Goal: Task Accomplishment & Management: Manage account settings

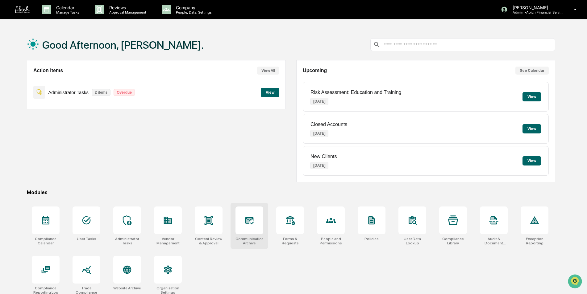
click at [251, 226] on div at bounding box center [249, 221] width 28 height 28
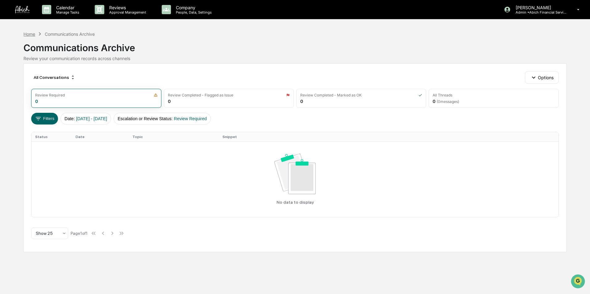
click at [27, 35] on div "Home" at bounding box center [29, 33] width 12 height 5
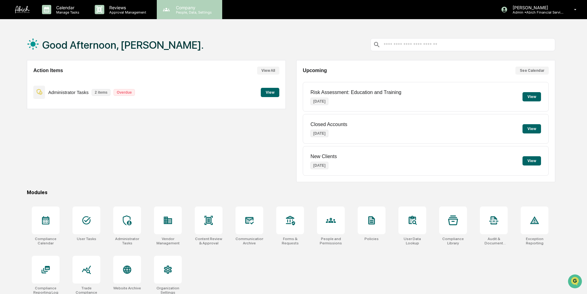
click at [188, 15] on div "Company People, Data, Settings" at bounding box center [189, 9] width 65 height 19
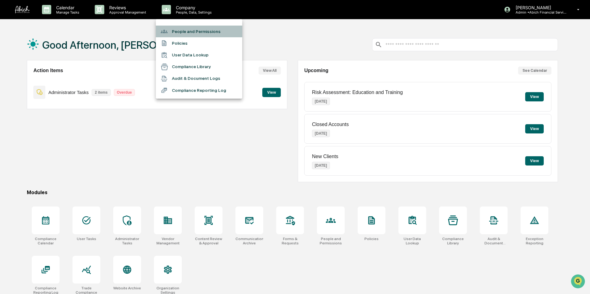
click at [187, 28] on li "People and Permissions" at bounding box center [199, 32] width 86 height 12
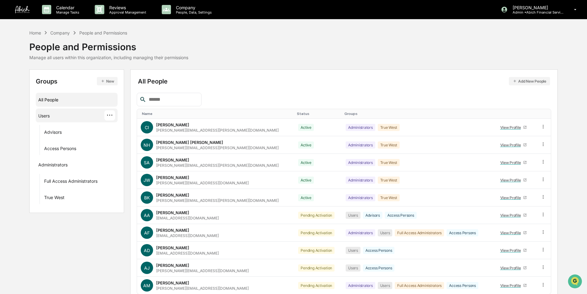
click at [51, 116] on div "Users ···" at bounding box center [76, 115] width 77 height 10
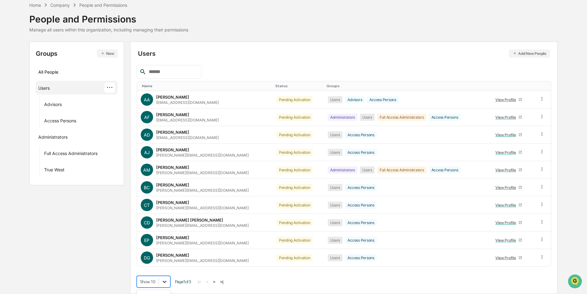
scroll to position [76, 0]
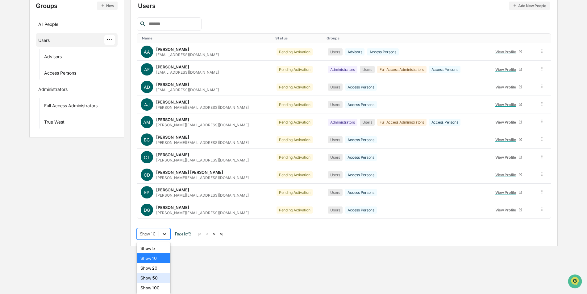
click at [164, 247] on body "Calendar Manage Tasks Reviews Approval Management Company People, Data, Setting…" at bounding box center [293, 85] width 587 height 322
click at [160, 279] on div "Show 50" at bounding box center [154, 278] width 34 height 10
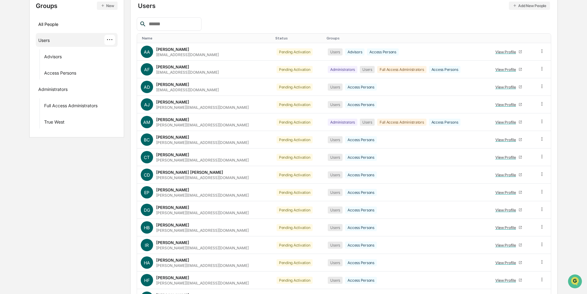
scroll to position [0, 0]
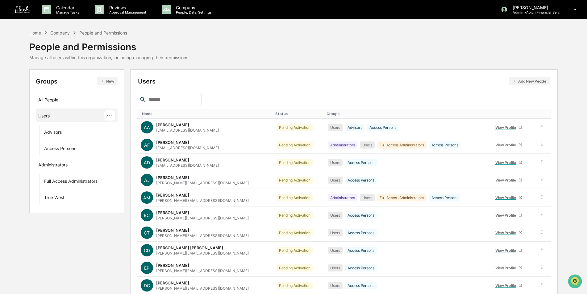
click at [36, 33] on div "Home" at bounding box center [35, 32] width 12 height 5
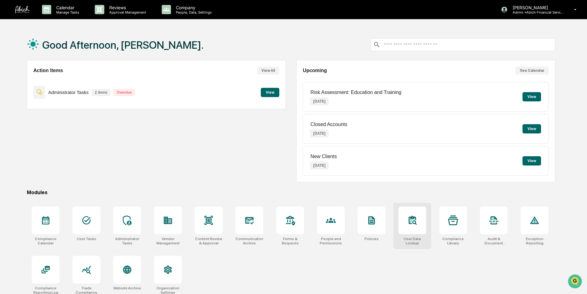
click at [416, 228] on div at bounding box center [412, 221] width 28 height 28
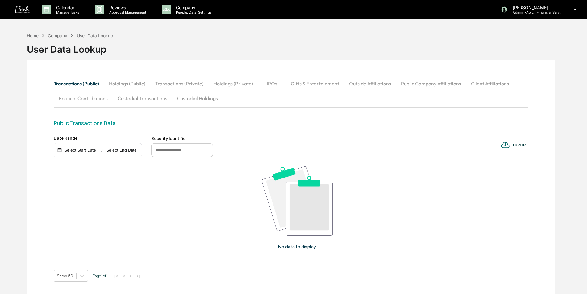
click at [150, 98] on button "Custodial Transactions" at bounding box center [143, 98] width 60 height 15
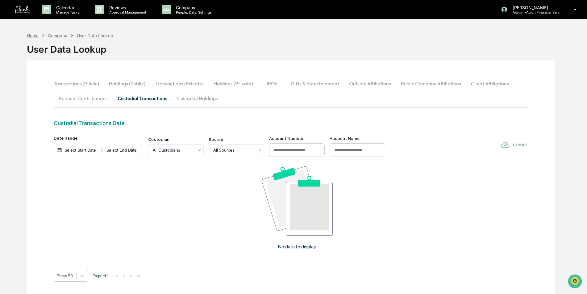
click at [36, 35] on div "Home" at bounding box center [33, 35] width 12 height 5
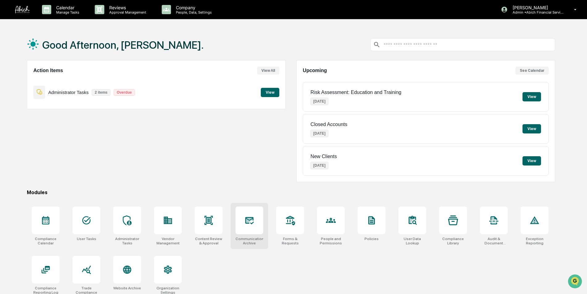
click at [254, 228] on div at bounding box center [249, 221] width 28 height 28
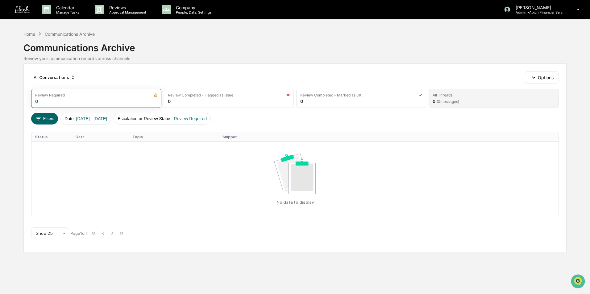
click at [458, 99] on span "( 0 messages)" at bounding box center [448, 101] width 23 height 5
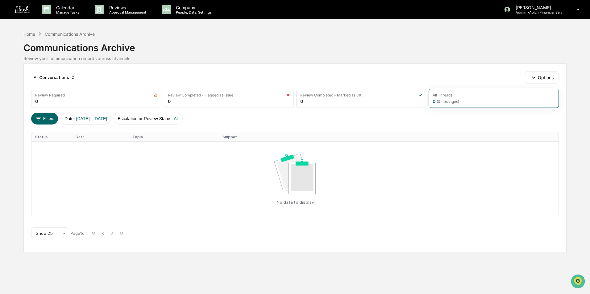
click at [34, 35] on div "Home" at bounding box center [29, 33] width 12 height 5
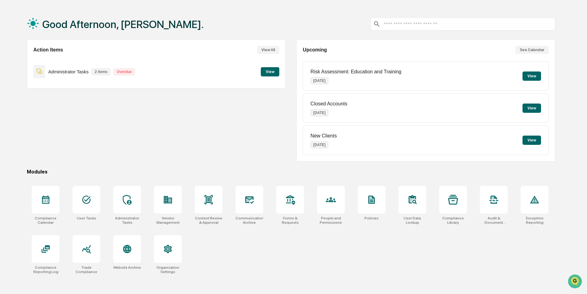
scroll to position [29, 0]
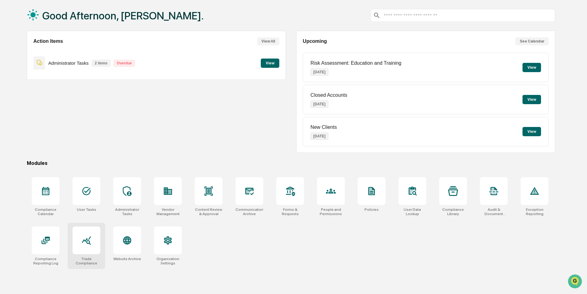
click at [86, 243] on icon at bounding box center [86, 241] width 9 height 9
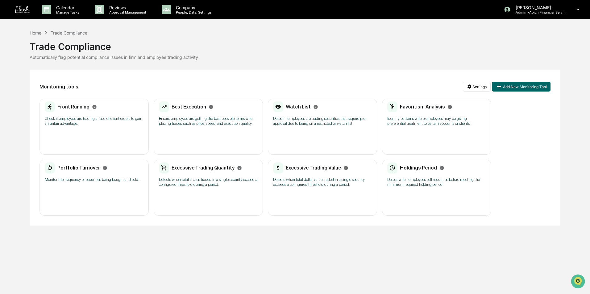
click at [89, 135] on div "Front Running Check if employees are trading ahead of client orders to gain an …" at bounding box center [93, 127] width 109 height 56
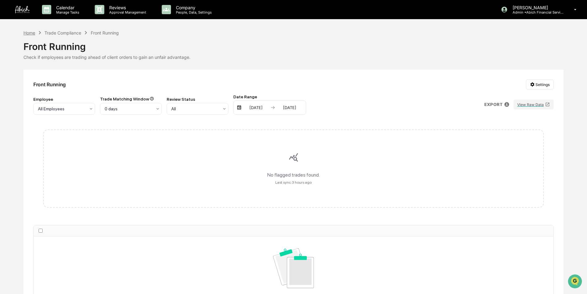
click at [26, 32] on div "Home" at bounding box center [29, 32] width 12 height 5
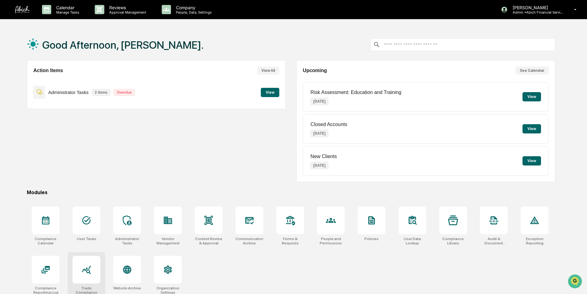
click at [87, 274] on icon at bounding box center [86, 270] width 10 height 10
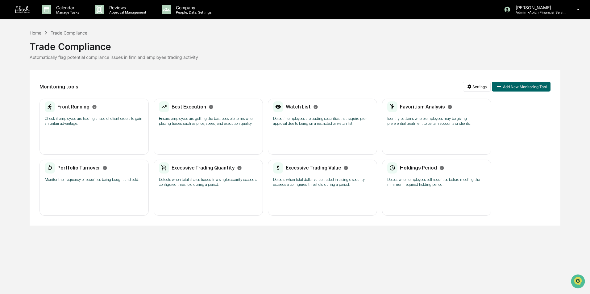
click at [37, 34] on div "Home" at bounding box center [36, 32] width 12 height 5
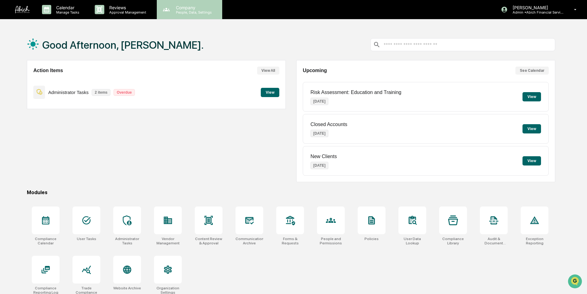
click at [188, 13] on p "People, Data, Settings" at bounding box center [193, 12] width 44 height 4
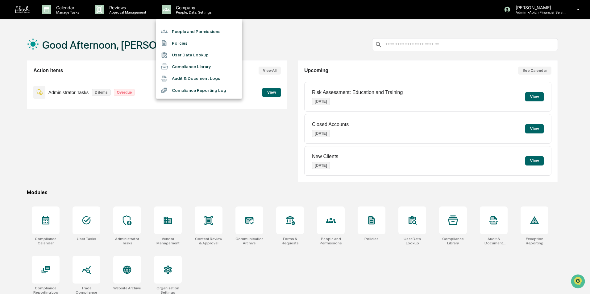
click at [193, 33] on li "People and Permissions" at bounding box center [199, 32] width 86 height 12
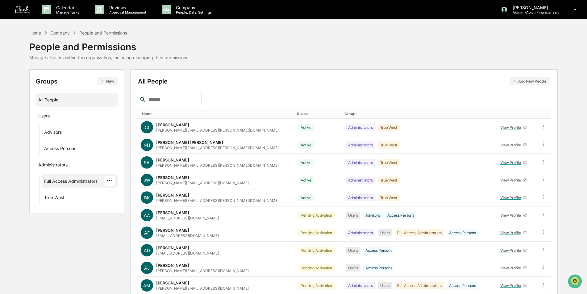
click at [77, 183] on div "Full Access Administrators" at bounding box center [70, 182] width 53 height 7
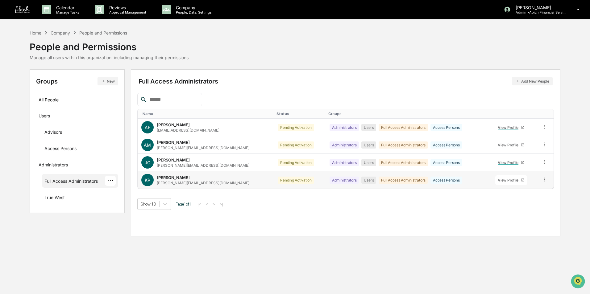
click at [542, 177] on icon at bounding box center [545, 180] width 6 height 6
click at [527, 191] on div "Groups & Permissions" at bounding box center [517, 189] width 51 height 7
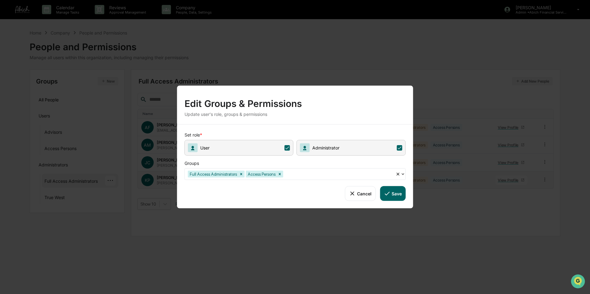
click at [400, 148] on icon at bounding box center [399, 148] width 6 height 6
click at [395, 195] on button "Save" at bounding box center [393, 193] width 26 height 15
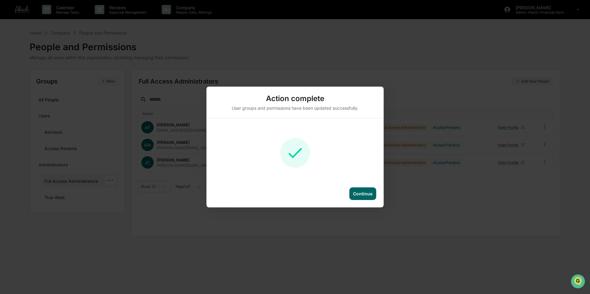
click at [365, 195] on div "Continue" at bounding box center [362, 193] width 19 height 5
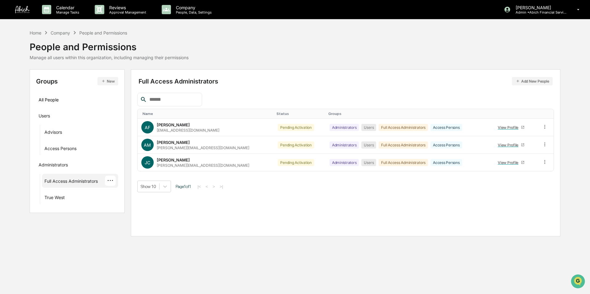
click at [317, 50] on div "Home Company People and Permissions People and Permissions Manage all users wit…" at bounding box center [295, 44] width 531 height 31
click at [32, 34] on div "Home" at bounding box center [36, 32] width 12 height 5
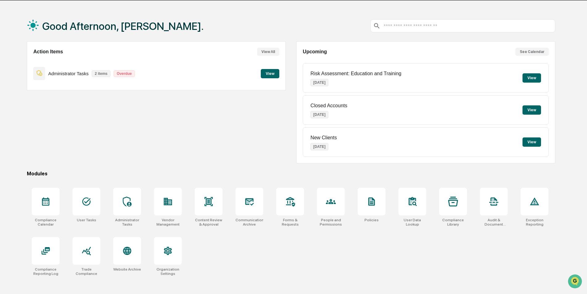
scroll to position [29, 0]
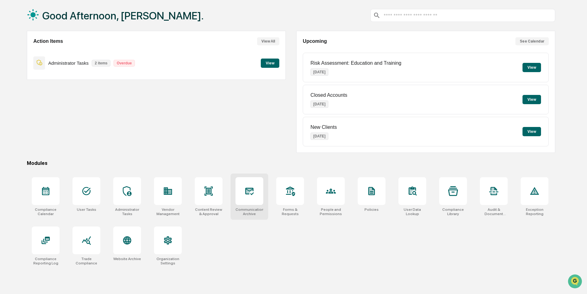
click at [249, 201] on div at bounding box center [249, 191] width 28 height 28
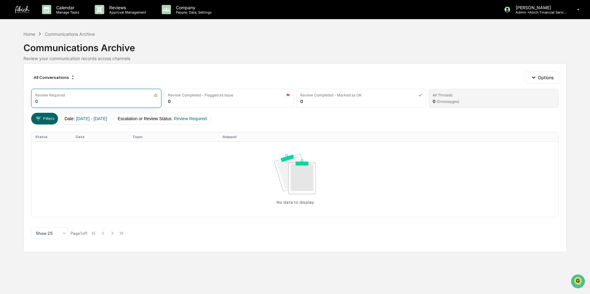
click at [473, 100] on div "All Threads 0 ( 0 messages)" at bounding box center [494, 98] width 130 height 19
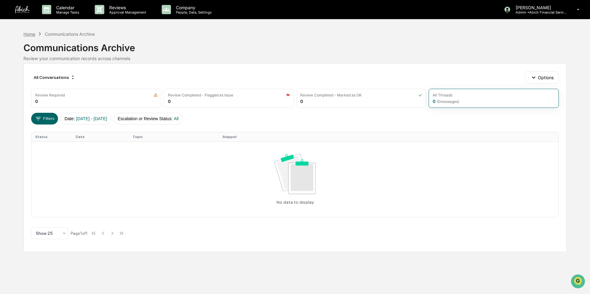
click at [30, 36] on div "Home" at bounding box center [29, 33] width 12 height 5
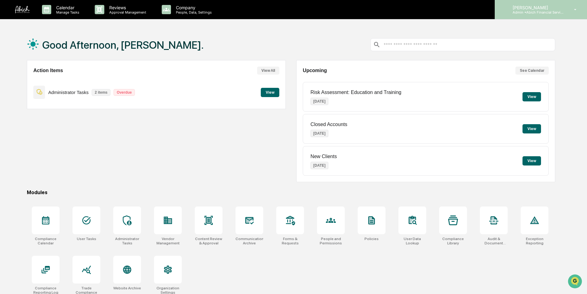
click at [540, 14] on p "Admin • Abich Financial Services" at bounding box center [536, 12] width 57 height 4
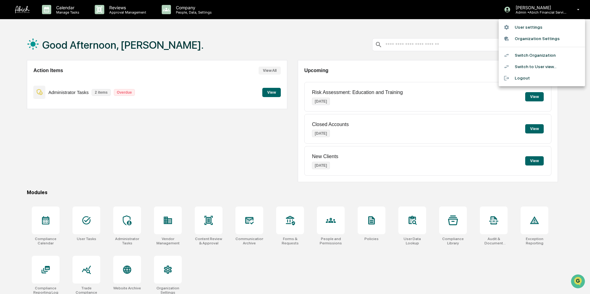
click at [533, 68] on li "Switch to User view..." at bounding box center [542, 66] width 86 height 11
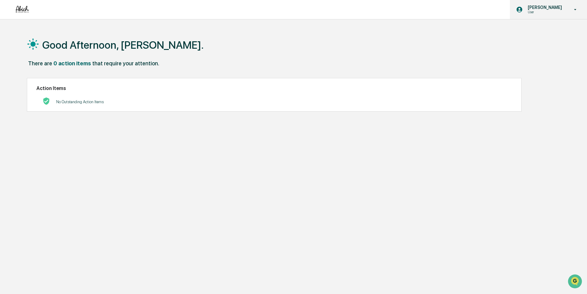
click at [535, 8] on p "[PERSON_NAME]" at bounding box center [544, 7] width 42 height 5
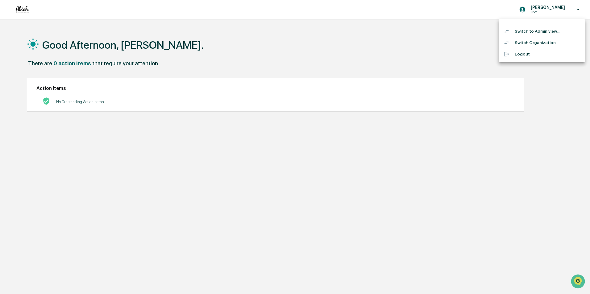
click at [538, 33] on li "Switch to Admin view..." at bounding box center [542, 31] width 86 height 11
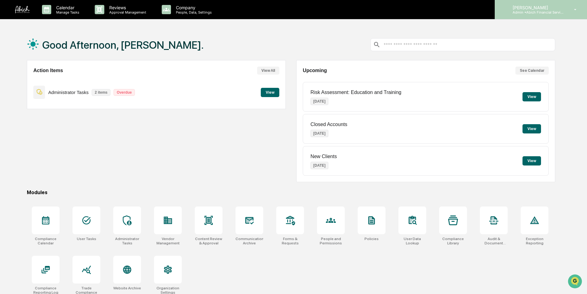
click at [527, 15] on div "Caroline Iannucci Admin • Abich Financial Services" at bounding box center [541, 9] width 92 height 19
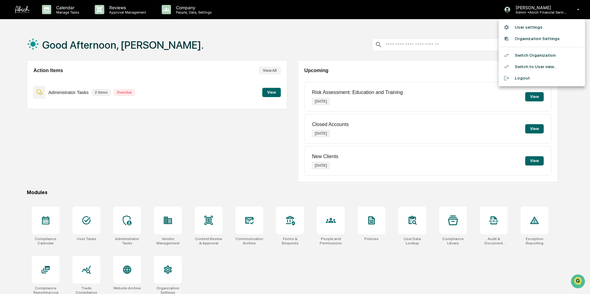
click at [524, 66] on li "Switch to User view..." at bounding box center [542, 66] width 86 height 11
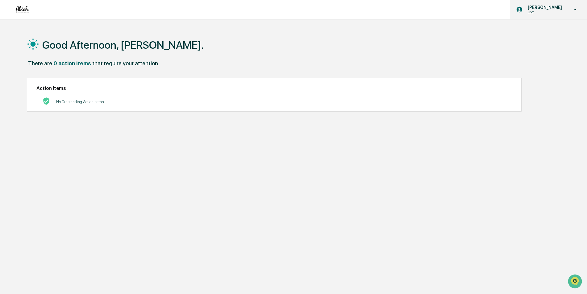
click at [532, 7] on p "[PERSON_NAME]" at bounding box center [544, 7] width 42 height 5
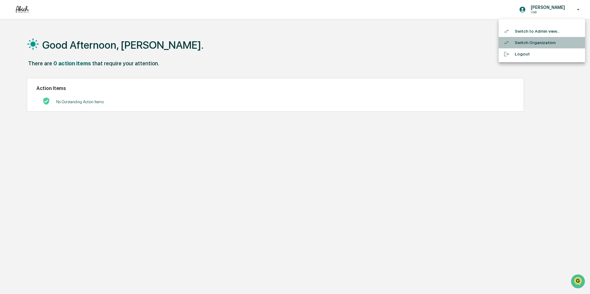
click at [533, 43] on li "Switch Organization" at bounding box center [542, 42] width 86 height 11
